Goal: Task Accomplishment & Management: Use online tool/utility

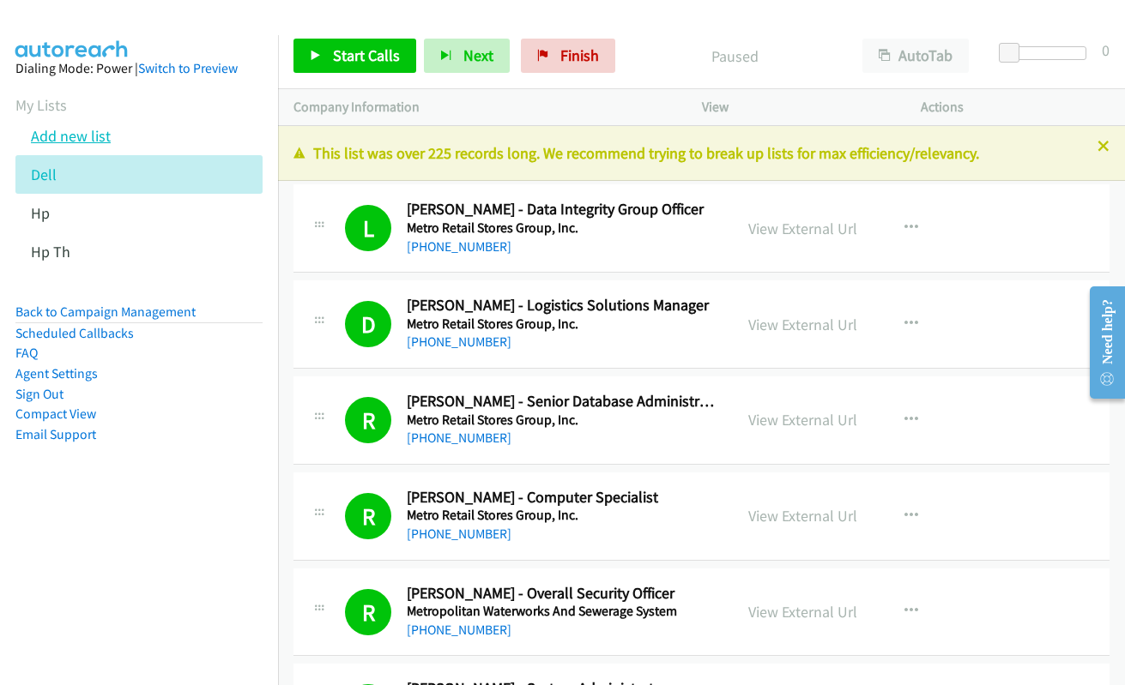
click at [41, 138] on link "Add new list" at bounding box center [71, 136] width 80 height 20
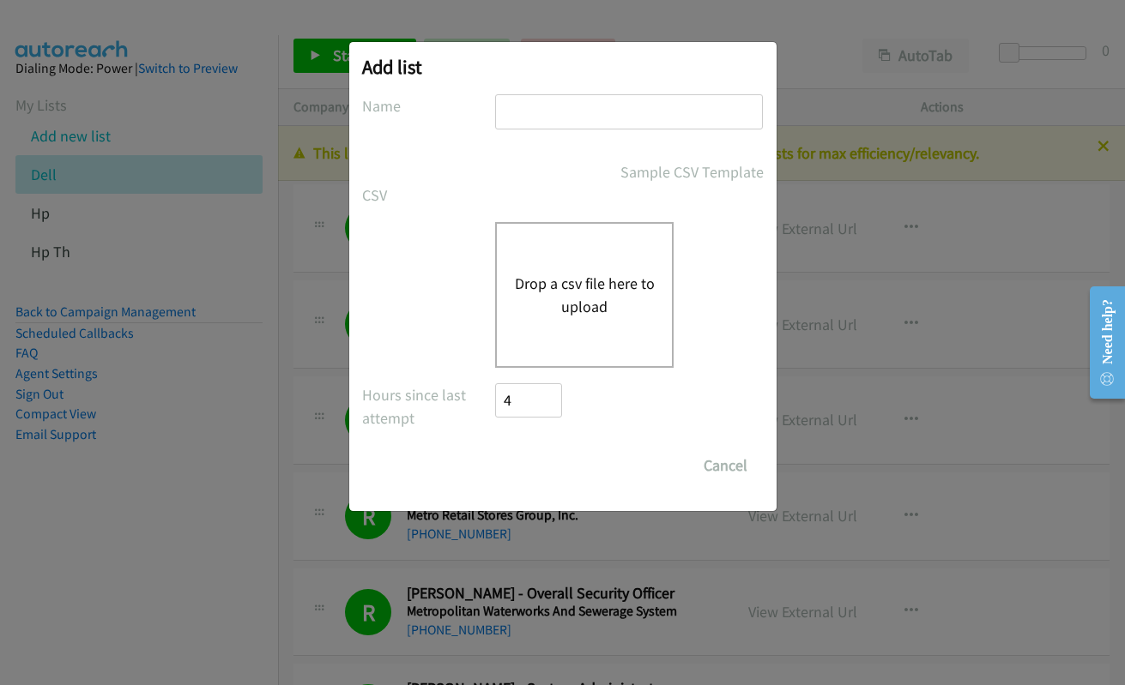
click at [508, 106] on input "text" at bounding box center [629, 111] width 268 height 35
type input "hp th"
click at [560, 288] on button "Drop a csv file here to upload" at bounding box center [584, 295] width 141 height 46
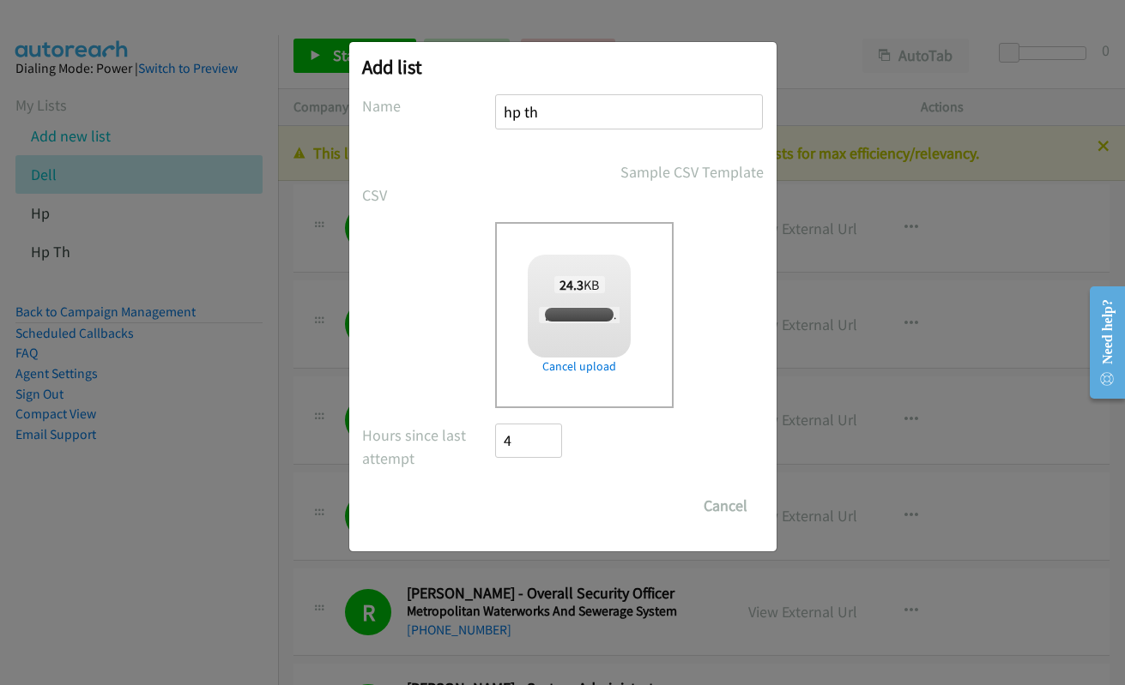
checkbox input "true"
click at [546, 512] on input "Save List" at bounding box center [541, 506] width 90 height 34
